Goal: Task Accomplishment & Management: Use online tool/utility

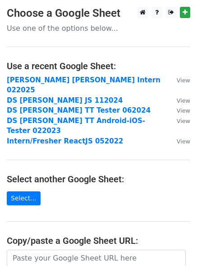
click at [56, 25] on p "Use one of the options below..." at bounding box center [99, 27] width 184 height 9
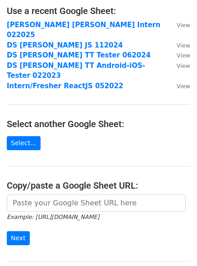
scroll to position [57, 0]
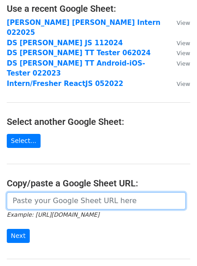
click at [40, 192] on input "url" at bounding box center [96, 200] width 179 height 17
paste input "https://docs.google.com/spreadsheets/d/1P2klJKN2jJqqyRj55ylKRxx0-9fnexRrIZ4KUfZ…"
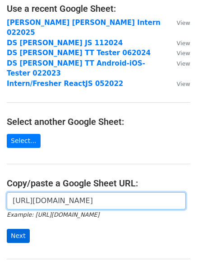
type input "https://docs.google.com/spreadsheets/d/1P2klJKN2jJqqyRj55ylKRxx0-9fnexRrIZ4KUfZ…"
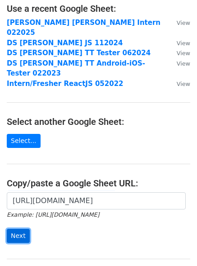
scroll to position [0, 0]
click at [9, 229] on input "Next" at bounding box center [18, 236] width 23 height 14
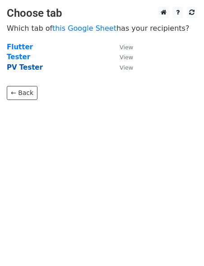
click at [23, 64] on strong "PV Tester" at bounding box center [25, 67] width 36 height 8
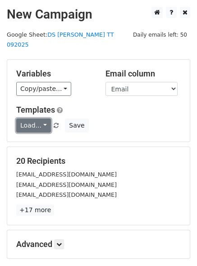
click at [33, 118] on link "Load..." at bounding box center [33, 125] width 35 height 14
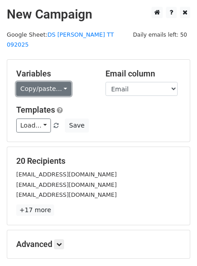
click at [53, 82] on link "Copy/paste..." at bounding box center [43, 89] width 55 height 14
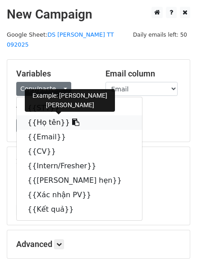
click at [31, 115] on link "{{Họ tên}}" at bounding box center [80, 122] width 126 height 14
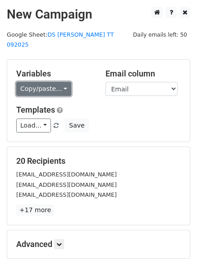
click at [46, 82] on link "Copy/paste..." at bounding box center [43, 89] width 55 height 14
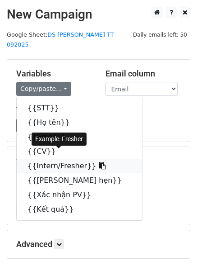
click at [39, 159] on link "{{Intern/Fresher}}" at bounding box center [80, 166] width 126 height 14
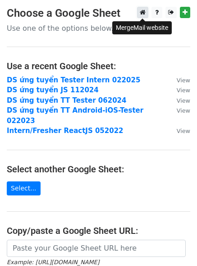
click at [143, 14] on icon at bounding box center [143, 12] width 6 height 6
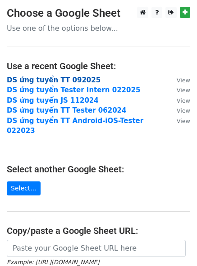
click at [52, 80] on strong "DS ứng tuyển TT 092025" at bounding box center [54, 80] width 94 height 8
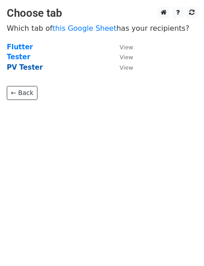
click at [24, 68] on strong "PV Tester" at bounding box center [25, 67] width 36 height 8
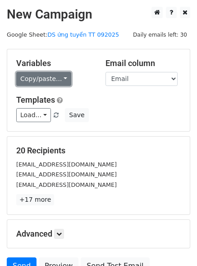
click at [36, 75] on link "Copy/paste..." at bounding box center [43, 79] width 55 height 14
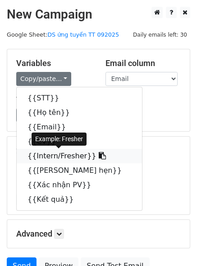
click at [41, 156] on link "{{Intern/Fresher}}" at bounding box center [80, 156] width 126 height 14
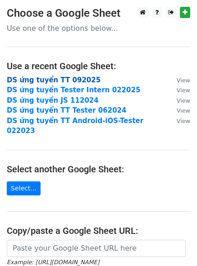
click at [73, 76] on strong "DS ứng tuyển TT 092025" at bounding box center [54, 80] width 94 height 8
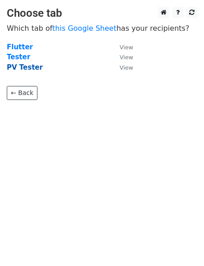
click at [22, 68] on strong "PV Tester" at bounding box center [25, 67] width 36 height 8
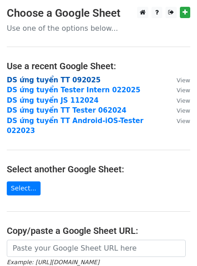
click at [47, 76] on strong "DS ứng tuyển TT 092025" at bounding box center [54, 80] width 94 height 8
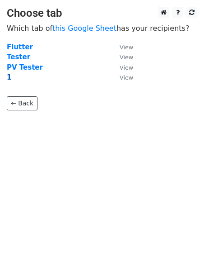
click at [8, 78] on strong "1" at bounding box center [9, 77] width 5 height 8
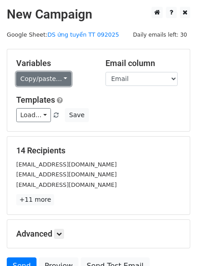
click at [30, 78] on link "Copy/paste..." at bounding box center [43, 79] width 55 height 14
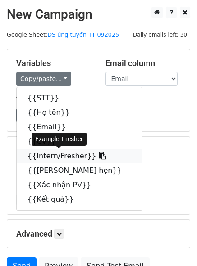
click at [37, 155] on link "{{Intern/Fresher}}" at bounding box center [80, 156] width 126 height 14
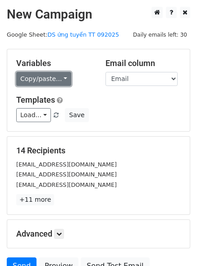
click at [42, 85] on link "Copy/paste..." at bounding box center [43, 79] width 55 height 14
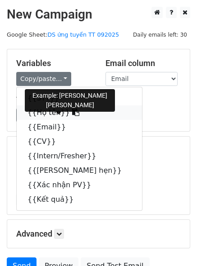
click at [44, 115] on link "{{Họ tên}}" at bounding box center [80, 112] width 126 height 14
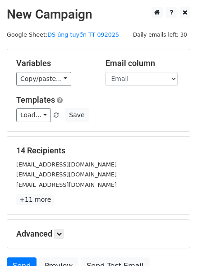
click at [93, 210] on div "14 Recipients maithinga7902@gmail.com hoaianh0327@gmail.com buituyetngan5904@gm…" at bounding box center [98, 175] width 183 height 78
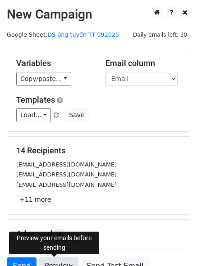
click at [55, 264] on link "Preview" at bounding box center [59, 265] width 40 height 17
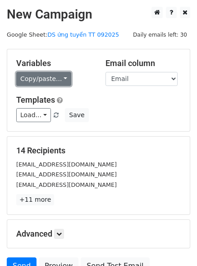
click at [41, 74] on link "Copy/paste..." at bounding box center [43, 79] width 55 height 14
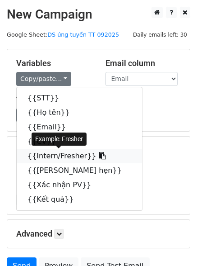
click at [39, 152] on link "{{Intern/Fresher}}" at bounding box center [80, 156] width 126 height 14
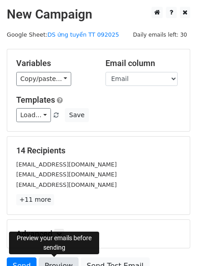
click at [52, 261] on link "Preview" at bounding box center [59, 265] width 40 height 17
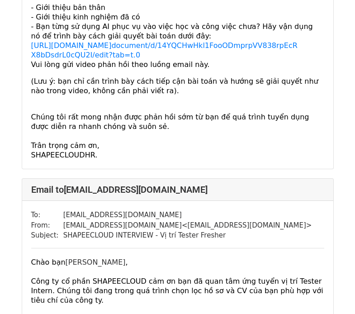
scroll to position [257, 0]
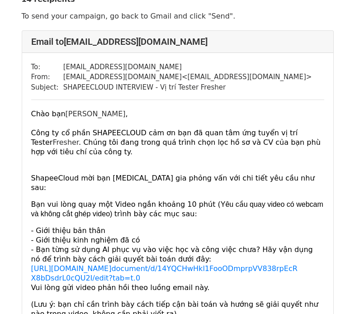
scroll to position [35, 0]
